Goal: Task Accomplishment & Management: Use online tool/utility

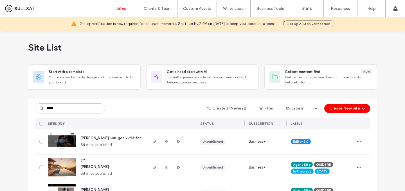
type input "*****"
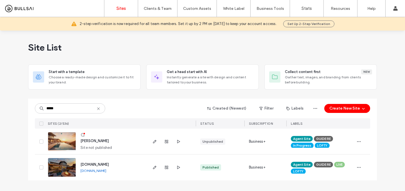
click at [100, 141] on span "jenny-sapien" at bounding box center [94, 141] width 28 height 4
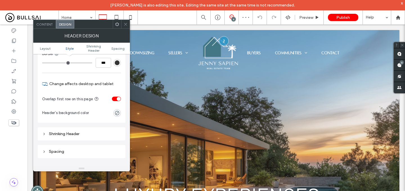
scroll to position [133, 0]
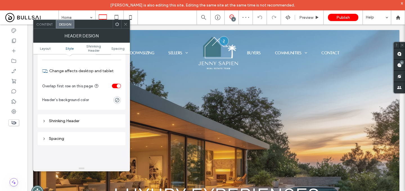
click at [87, 124] on div "Shrinking Header" at bounding box center [81, 121] width 79 height 5
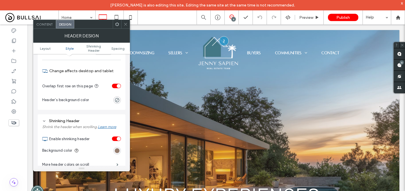
scroll to position [160, 0]
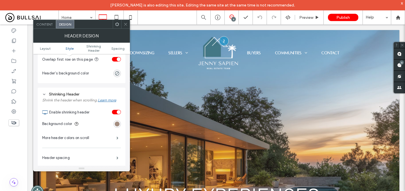
click at [115, 125] on div "rgb(148, 123, 108)" at bounding box center [117, 124] width 5 height 5
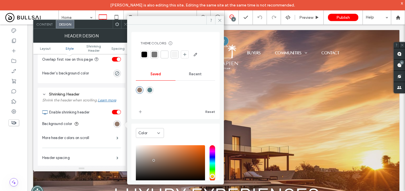
scroll to position [37, 0]
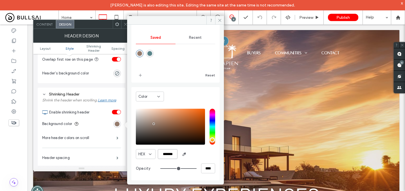
click at [173, 152] on input "*******" at bounding box center [168, 154] width 20 height 10
click at [125, 24] on use at bounding box center [125, 24] width 3 height 3
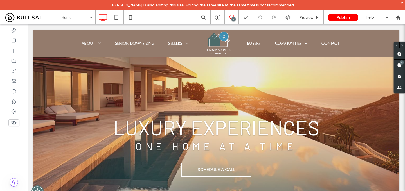
scroll to position [0, 0]
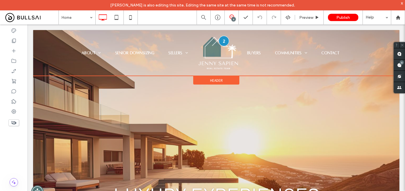
click at [223, 41] on div at bounding box center [224, 41] width 10 height 10
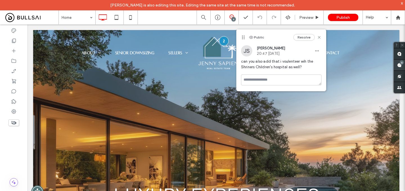
click at [398, 64] on use at bounding box center [399, 65] width 5 height 5
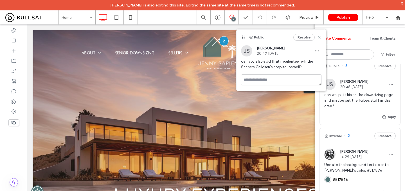
scroll to position [86, 0]
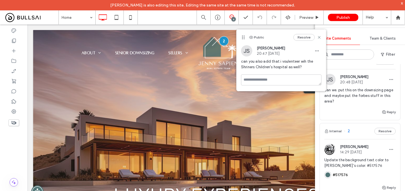
click at [366, 95] on span "can we. put this on the downsizing page and maybe put the forbes stuff in this …" at bounding box center [359, 96] width 71 height 17
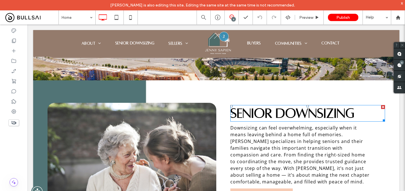
scroll to position [1321, 0]
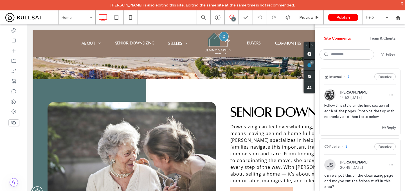
click at [315, 68] on span at bounding box center [309, 65] width 11 height 11
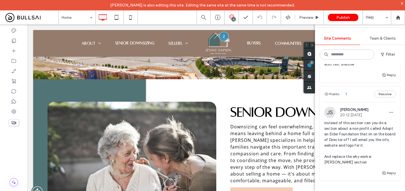
scroll to position [325, 0]
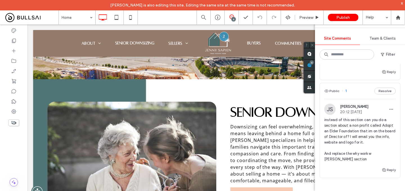
click at [343, 126] on span "instead of this section can you do a section about a non profit called Adopt an…" at bounding box center [359, 139] width 71 height 45
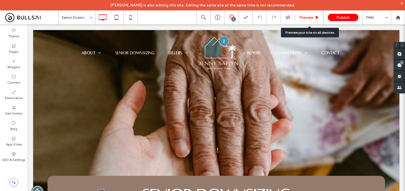
click at [300, 19] on span "Preview" at bounding box center [306, 17] width 14 height 5
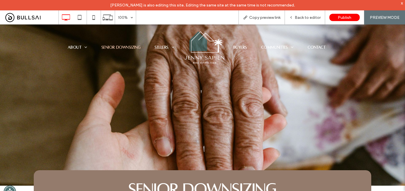
click at [192, 45] on img at bounding box center [204, 47] width 42 height 35
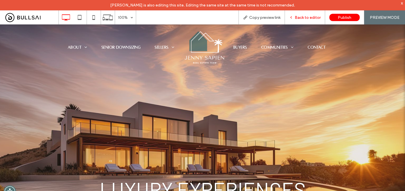
click at [292, 18] on icon at bounding box center [291, 17] width 4 height 4
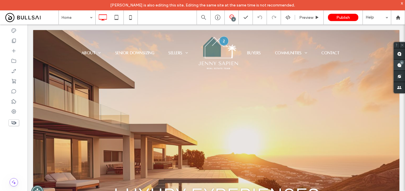
click at [400, 64] on use at bounding box center [399, 65] width 5 height 5
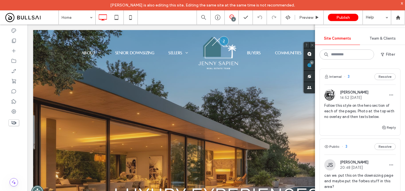
click at [260, 104] on div "Luxury Experiences One Home at a time SCHEDULE A CALL Click To Paste Click To P…" at bounding box center [217, 172] width 338 height 160
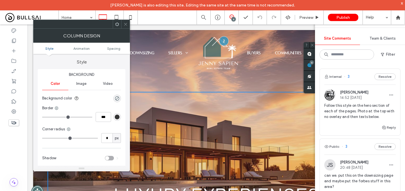
click at [125, 24] on use at bounding box center [125, 24] width 3 height 3
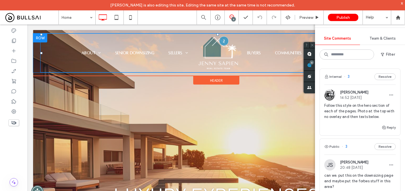
click at [207, 62] on img at bounding box center [218, 52] width 42 height 35
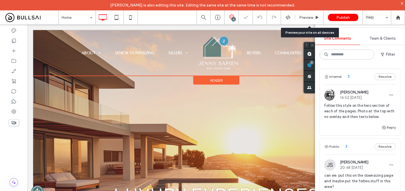
click at [223, 80] on div "Header" at bounding box center [216, 80] width 46 height 8
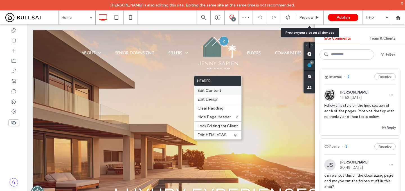
click at [222, 91] on label "Edit Content" at bounding box center [218, 90] width 41 height 5
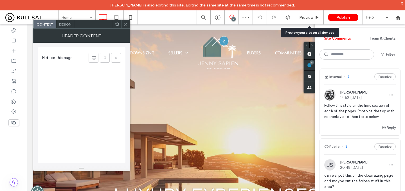
click at [69, 25] on span "Design" at bounding box center [65, 24] width 12 height 4
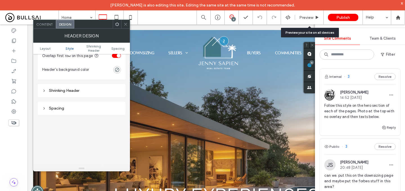
scroll to position [150, 0]
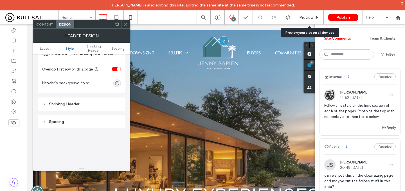
click at [124, 23] on icon at bounding box center [126, 24] width 4 height 4
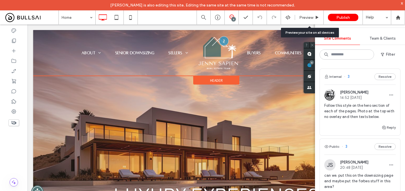
click at [219, 80] on span "Header" at bounding box center [216, 80] width 13 height 5
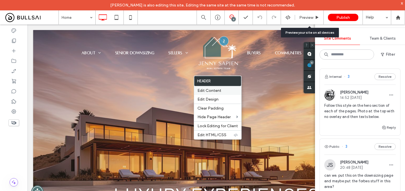
click at [220, 92] on span "Edit Content" at bounding box center [210, 90] width 24 height 5
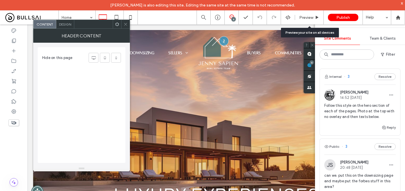
click at [66, 25] on span "Design" at bounding box center [65, 24] width 12 height 4
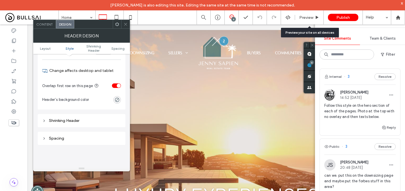
click at [86, 118] on div "Shrinking Header" at bounding box center [81, 121] width 79 height 8
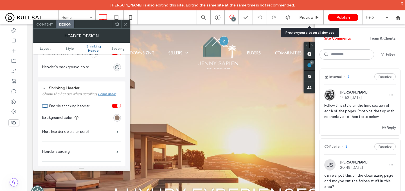
scroll to position [199, 0]
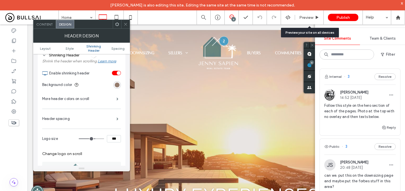
click at [118, 89] on section "Background color" at bounding box center [81, 85] width 79 height 14
click at [118, 88] on div "rgb(148, 123, 108)" at bounding box center [117, 85] width 5 height 5
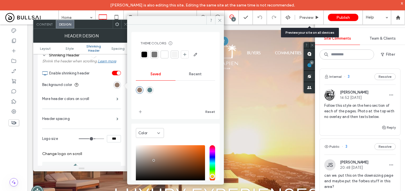
scroll to position [37, 0]
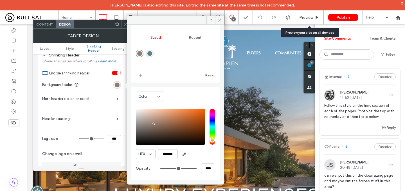
click at [169, 158] on input "*******" at bounding box center [168, 154] width 20 height 10
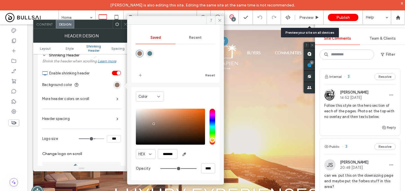
click at [125, 24] on icon at bounding box center [126, 24] width 4 height 4
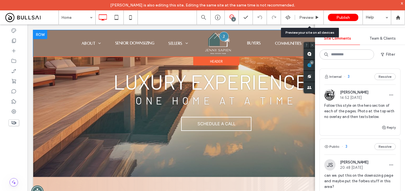
scroll to position [116, 0]
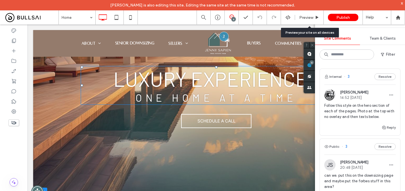
click at [165, 91] on h1 "Luxury Experiences" at bounding box center [216, 79] width 271 height 25
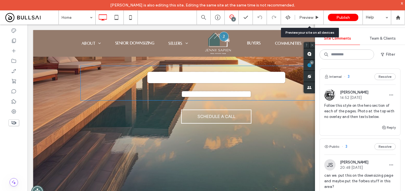
click at [173, 78] on span "**********" at bounding box center [216, 78] width 142 height 20
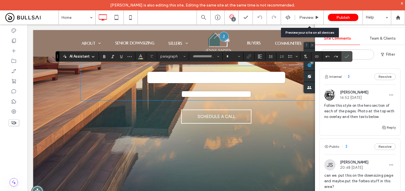
type input "******"
type input "**"
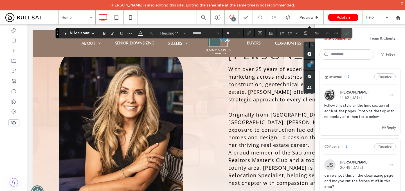
scroll to position [301, 0]
click at [265, 104] on p at bounding box center [300, 108] width 145 height 8
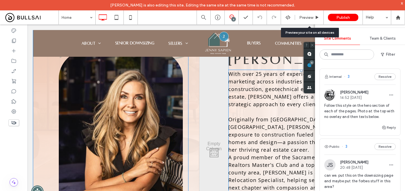
click at [265, 108] on p at bounding box center [300, 112] width 145 height 8
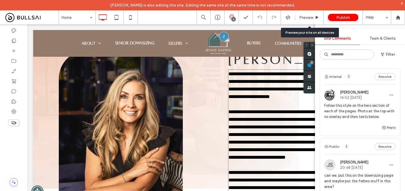
type input "*********"
type input "**"
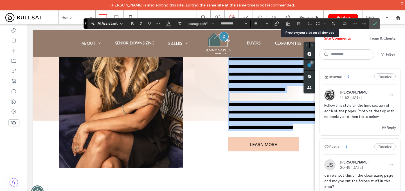
scroll to position [371, 0]
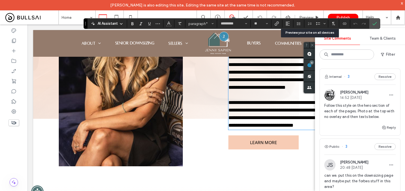
click at [268, 153] on div "**********" at bounding box center [300, 59] width 145 height 188
click at [268, 148] on span "LEARN MORE" at bounding box center [263, 142] width 27 height 11
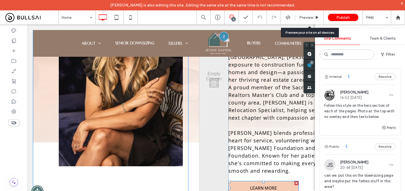
click at [266, 183] on span "LEARN MORE" at bounding box center [263, 188] width 27 height 11
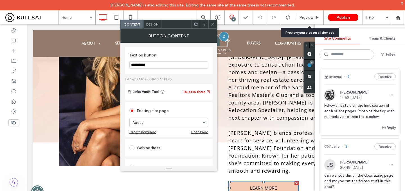
click at [154, 22] on span "Design" at bounding box center [152, 24] width 12 height 4
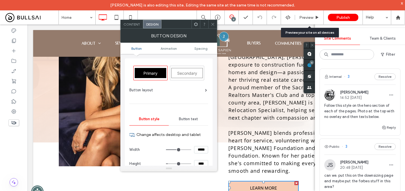
click at [186, 126] on div "Button style Button text Change affects desktop and tablet Width ***** Height *…" at bounding box center [168, 187] width 79 height 148
click at [186, 123] on div "Button text" at bounding box center [188, 119] width 39 height 12
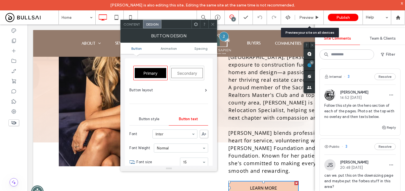
scroll to position [30, 0]
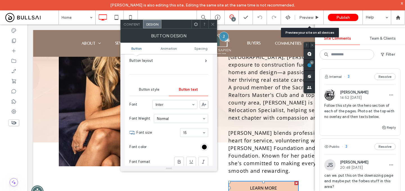
click at [211, 23] on icon at bounding box center [213, 24] width 4 height 4
